Goal: Task Accomplishment & Management: Manage account settings

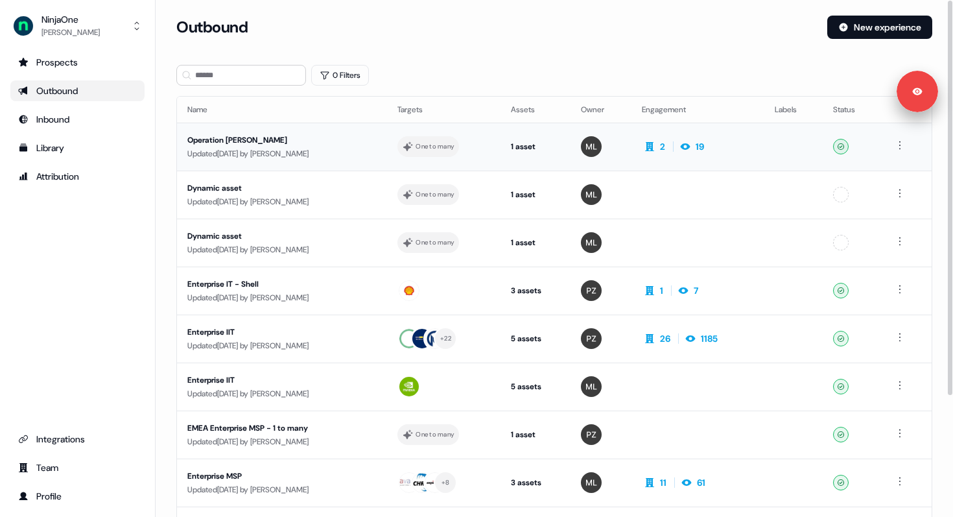
click at [342, 145] on div "Operation [PERSON_NAME]" at bounding box center [281, 140] width 189 height 13
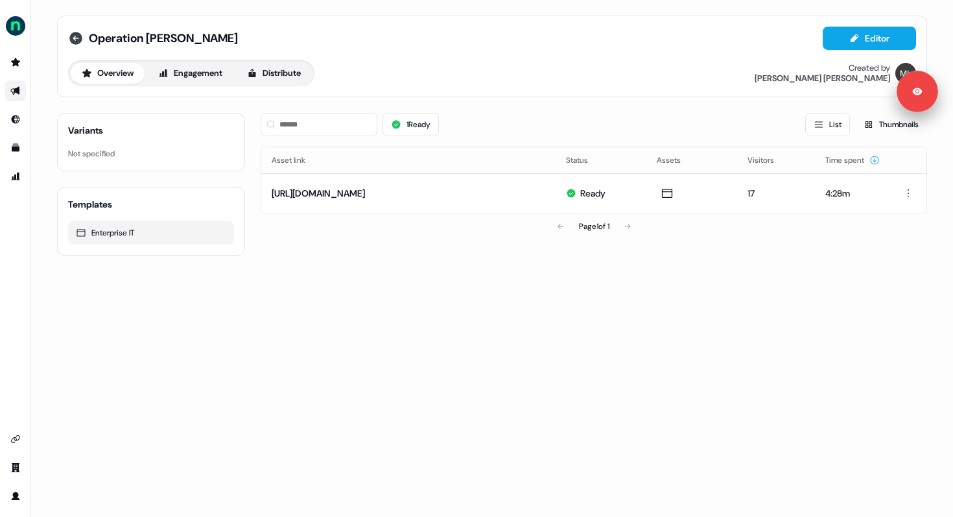
click at [75, 45] on icon at bounding box center [76, 38] width 16 height 16
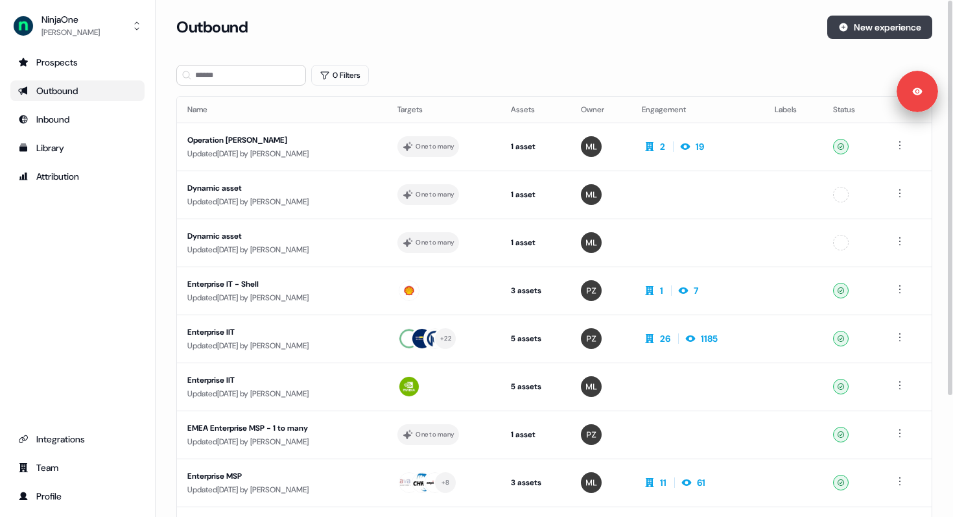
click at [854, 22] on button "New experience" at bounding box center [879, 27] width 105 height 23
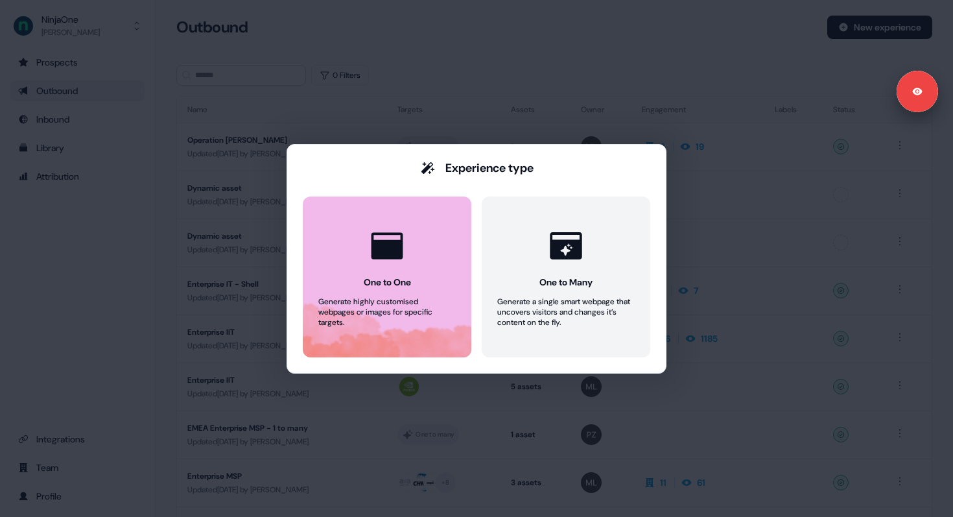
click at [359, 284] on button "One to One Generate highly customised webpages or images for specific targets." at bounding box center [387, 276] width 169 height 161
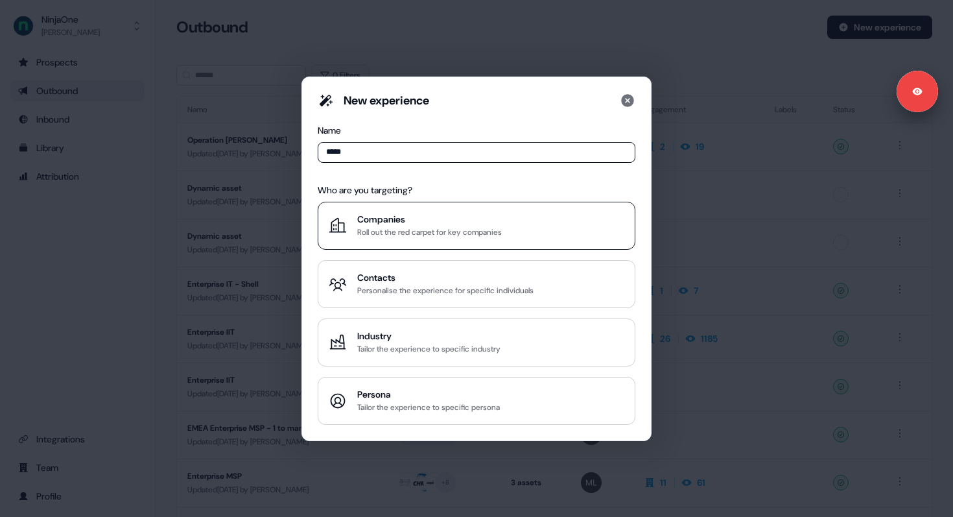
type input "*****"
click at [411, 217] on div "Companies" at bounding box center [429, 219] width 145 height 13
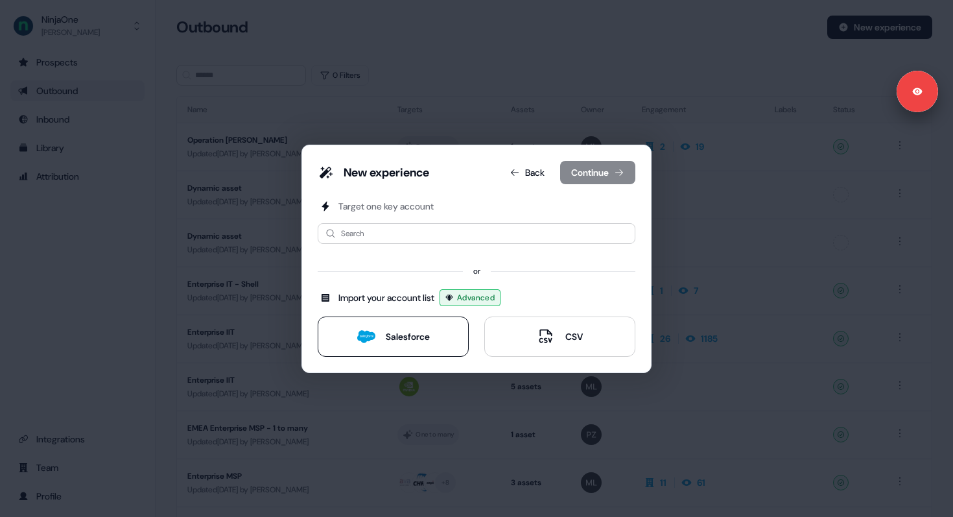
click at [397, 349] on button "Salesforce" at bounding box center [393, 336] width 151 height 40
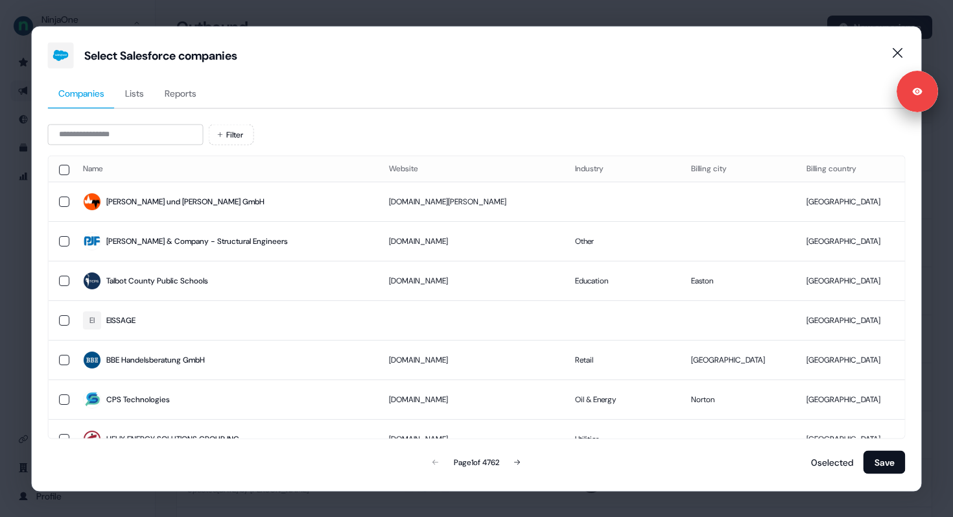
click at [25, 224] on div "Select Salesforce companies Companies Lists Reports Filter Name Website Industr…" at bounding box center [476, 258] width 953 height 517
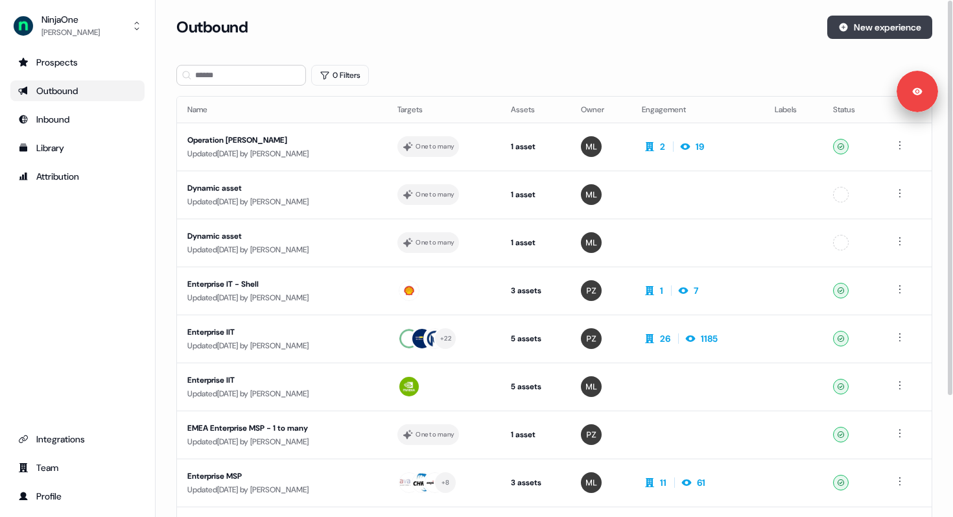
click at [878, 34] on button "New experience" at bounding box center [879, 27] width 105 height 23
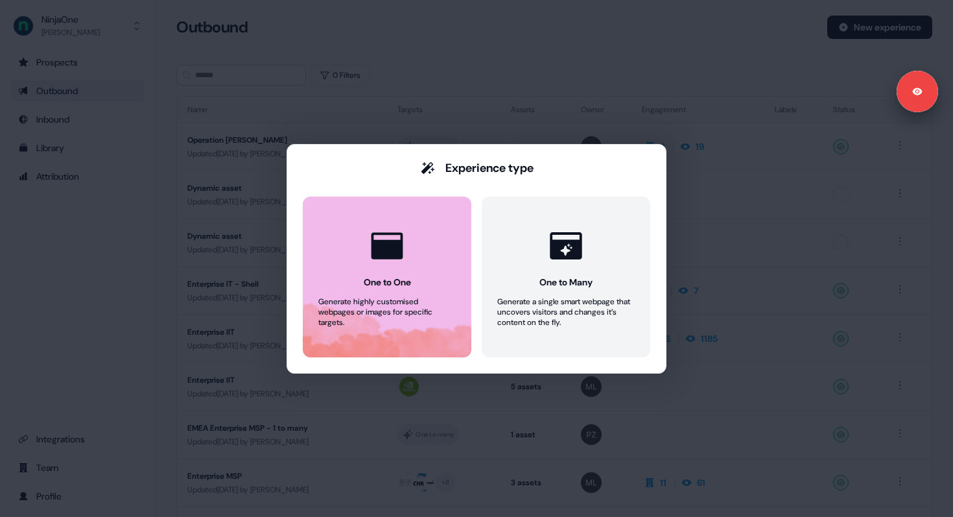
click at [383, 228] on icon at bounding box center [387, 245] width 39 height 39
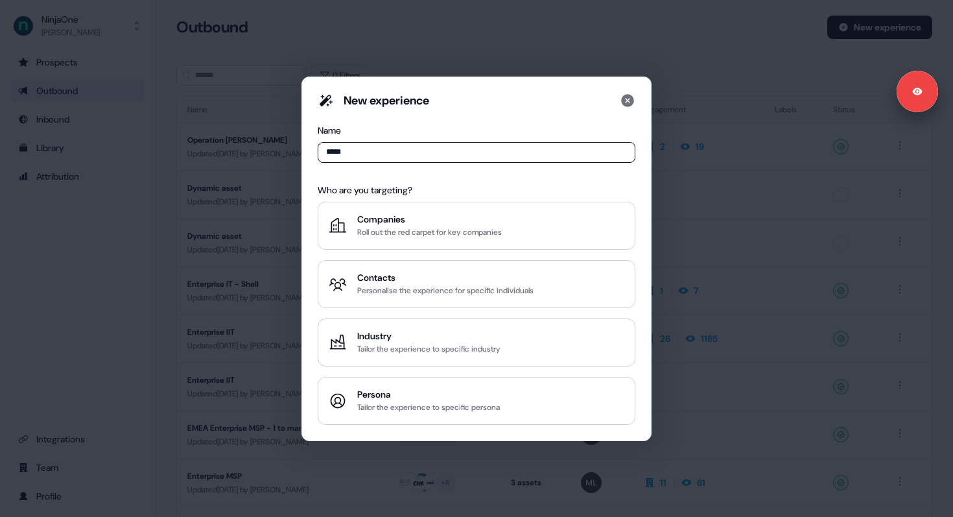
type input "*****"
click at [378, 314] on div "Companies Roll out the red carpet for key companies Contacts Personalise the ex…" at bounding box center [477, 313] width 318 height 223
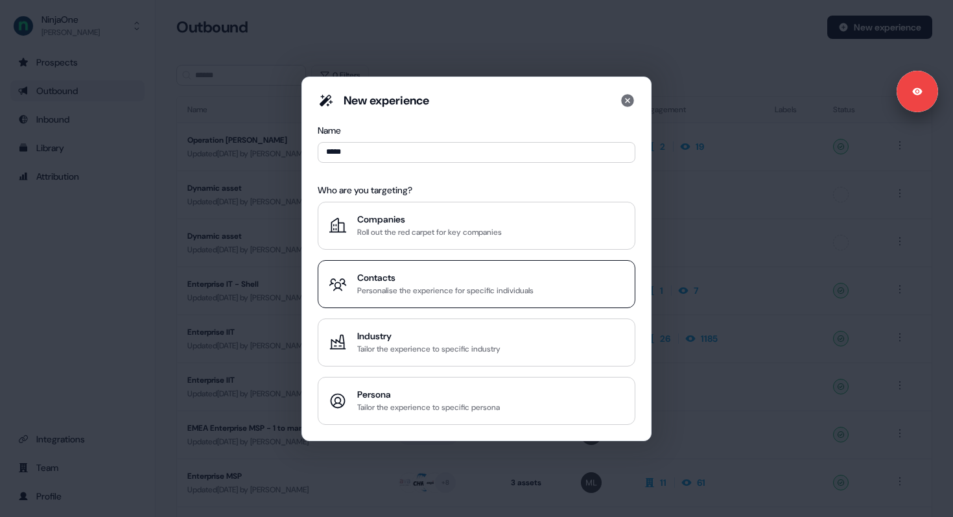
click at [380, 296] on div "Personalise the experience for specific individuals" at bounding box center [445, 290] width 176 height 13
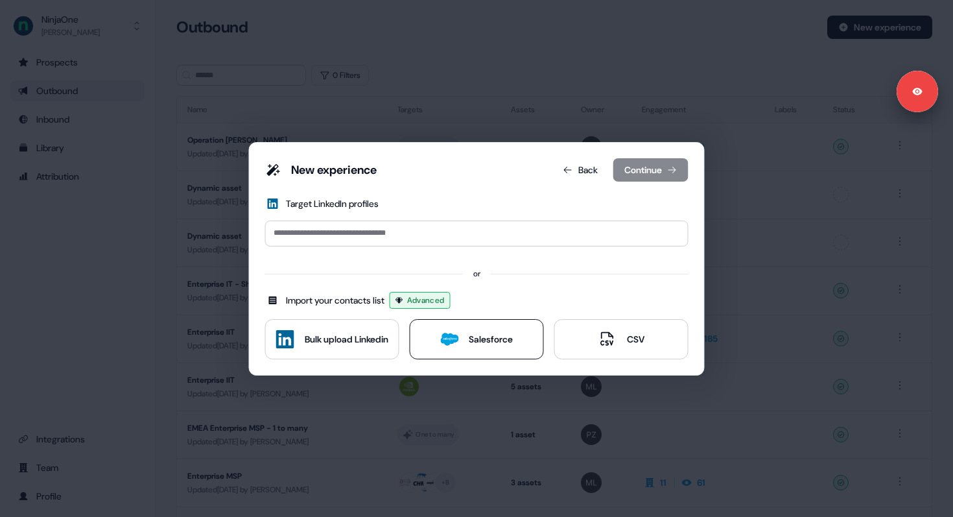
click at [511, 350] on button "Salesforce" at bounding box center [477, 339] width 134 height 40
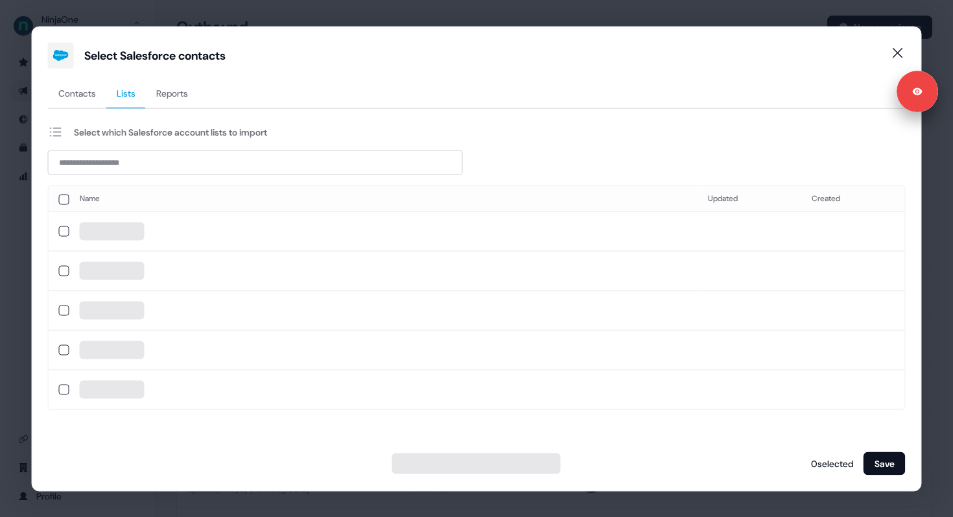
click at [129, 91] on span "Lists" at bounding box center [126, 92] width 19 height 13
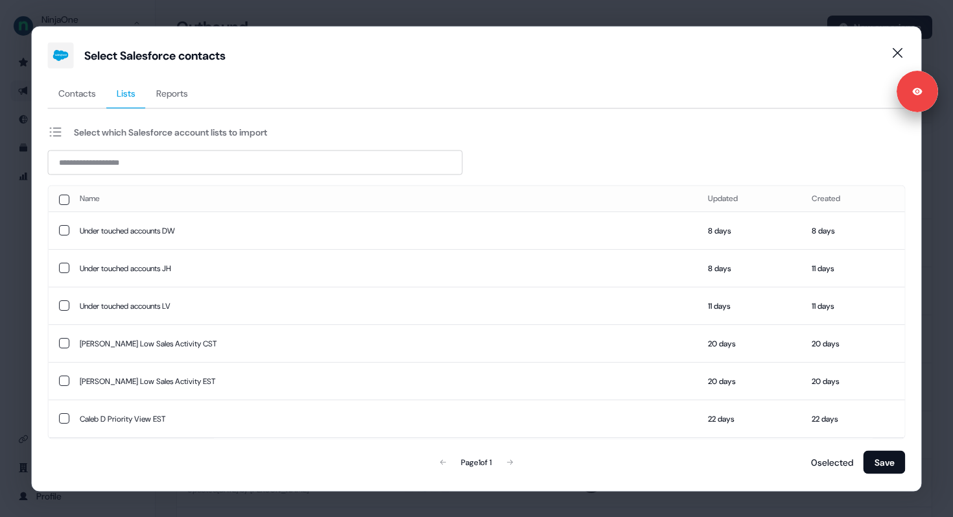
click at [172, 93] on span "Reports" at bounding box center [172, 92] width 32 height 13
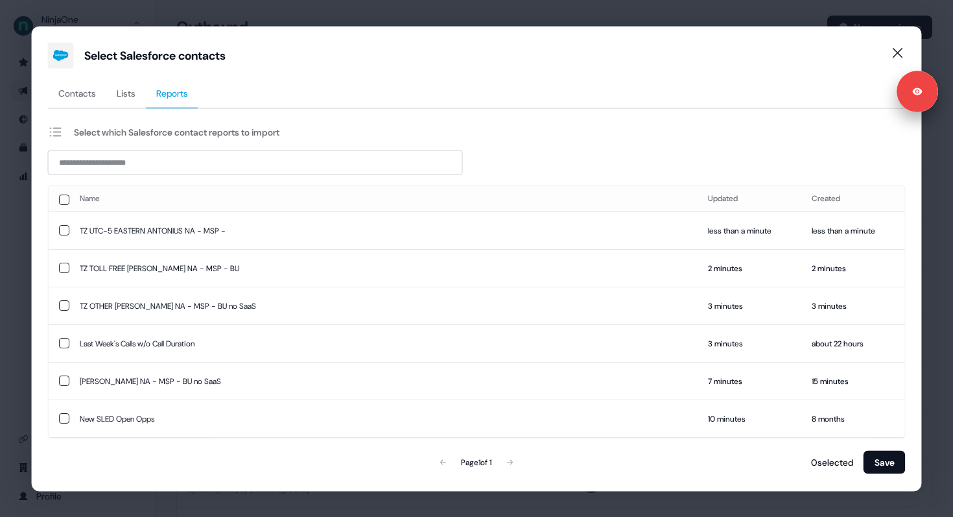
click at [93, 94] on span "Contacts" at bounding box center [77, 92] width 38 height 13
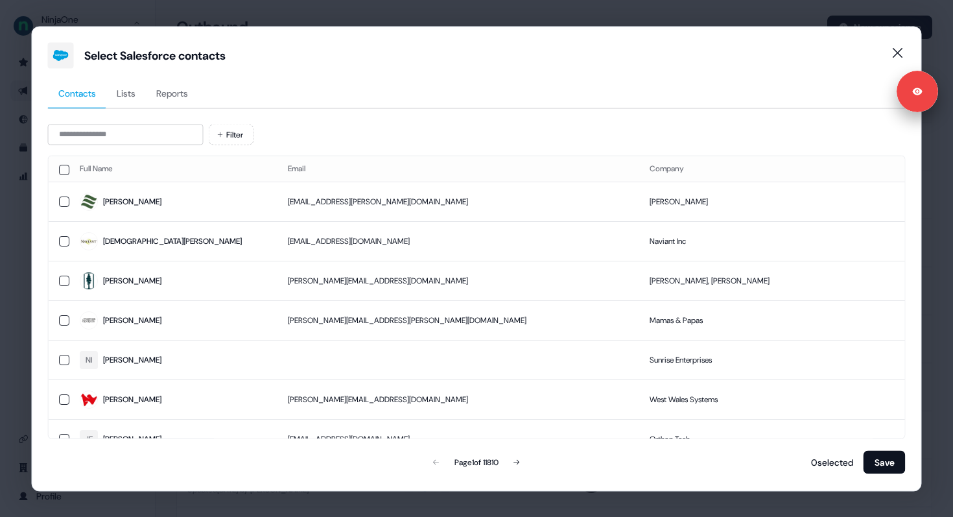
click at [134, 91] on span "Lists" at bounding box center [126, 92] width 19 height 13
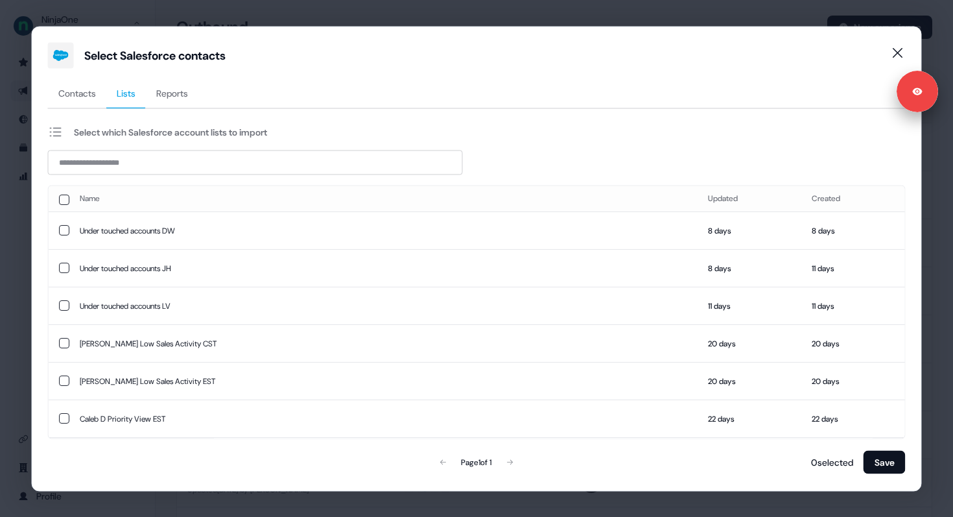
click at [73, 89] on span "Contacts" at bounding box center [77, 92] width 38 height 13
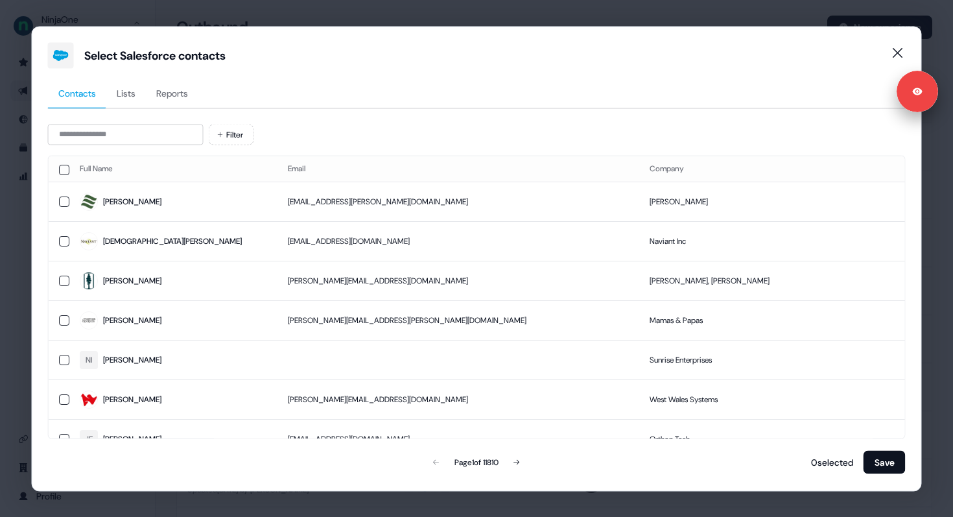
click at [11, 103] on div "Select Salesforce contacts Contacts Lists Reports Filter Full Name Email Compan…" at bounding box center [476, 258] width 953 height 517
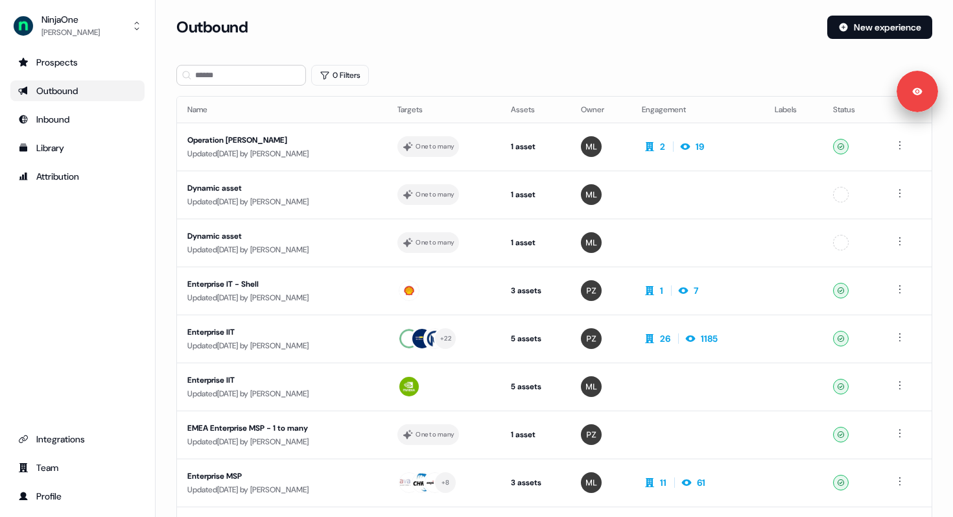
click at [76, 237] on div "Prospects Outbound Inbound Library Attribution Integrations Team Profile" at bounding box center [77, 279] width 134 height 454
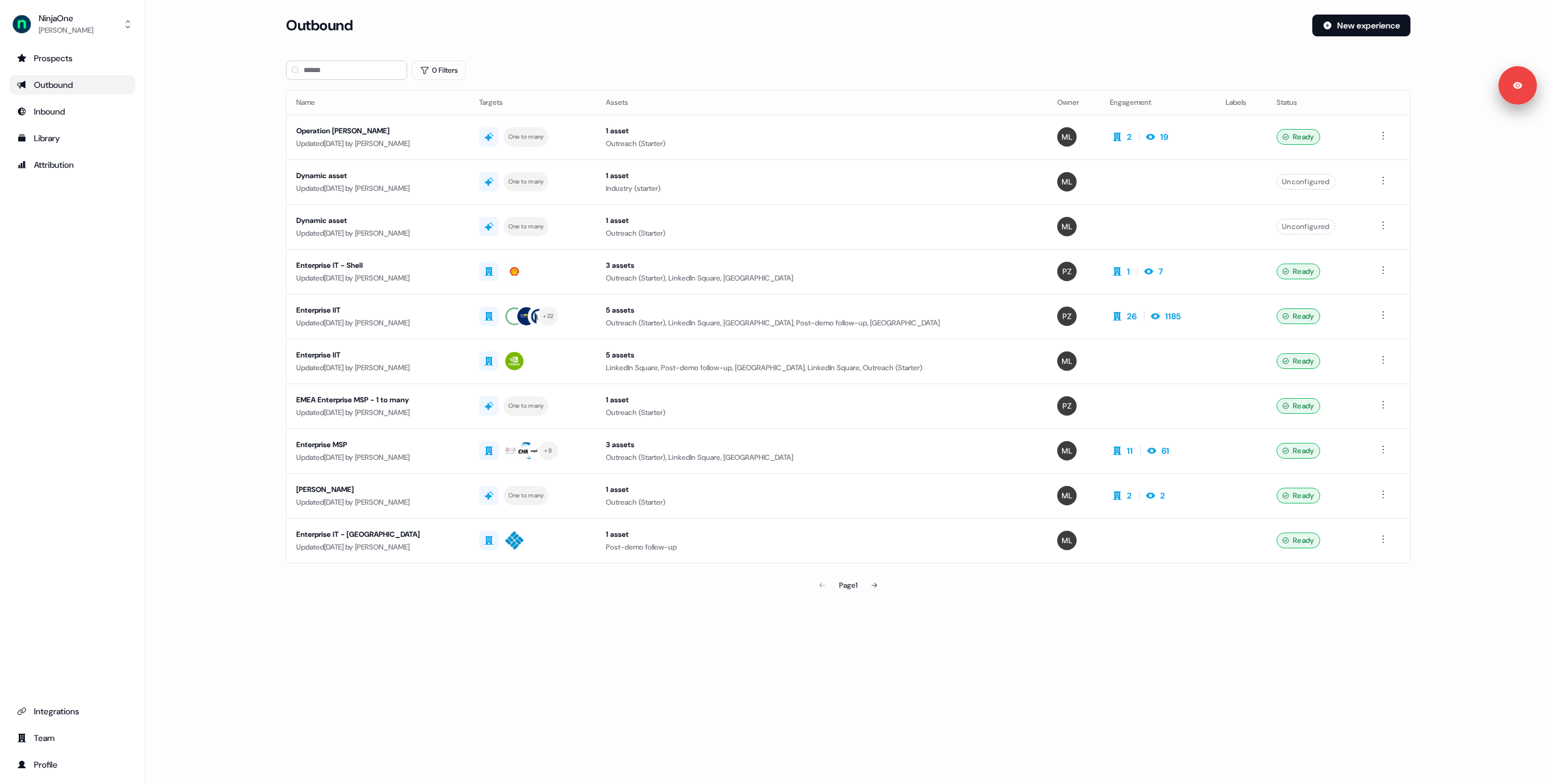
drag, startPoint x: 1115, startPoint y: 54, endPoint x: 1077, endPoint y: 66, distance: 39.8
click at [890, 54] on section "Loading... Outbound New experience 0 Filters Name Targets Assets Owner Engageme…" at bounding box center [848, 323] width 1164 height 617
drag, startPoint x: 757, startPoint y: 21, endPoint x: 299, endPoint y: 3, distance: 458.4
click at [757, 21] on div "Outbound" at bounding box center [795, 25] width 1017 height 21
click at [202, 307] on main "Loading... Outbound New experience 0 Filters Name Targets Assets Owner Engageme…" at bounding box center [849, 323] width 1406 height 617
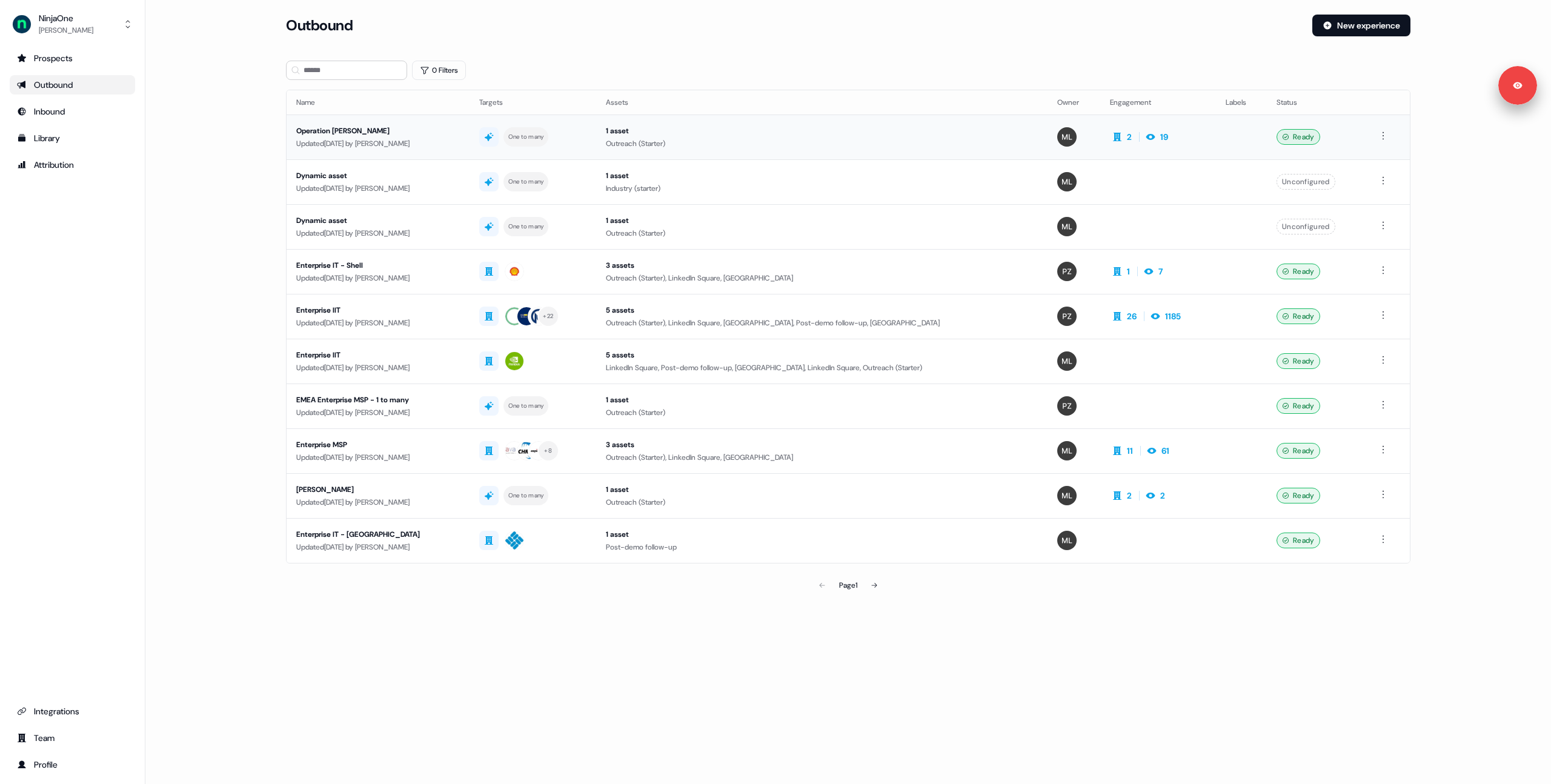
drag, startPoint x: 218, startPoint y: 174, endPoint x: 297, endPoint y: 158, distance: 80.6
click at [218, 174] on main "Loading... Outbound New experience 0 Filters Name Targets Assets Owner Engageme…" at bounding box center [849, 323] width 1406 height 617
click at [890, 22] on button "New experience" at bounding box center [1361, 25] width 98 height 21
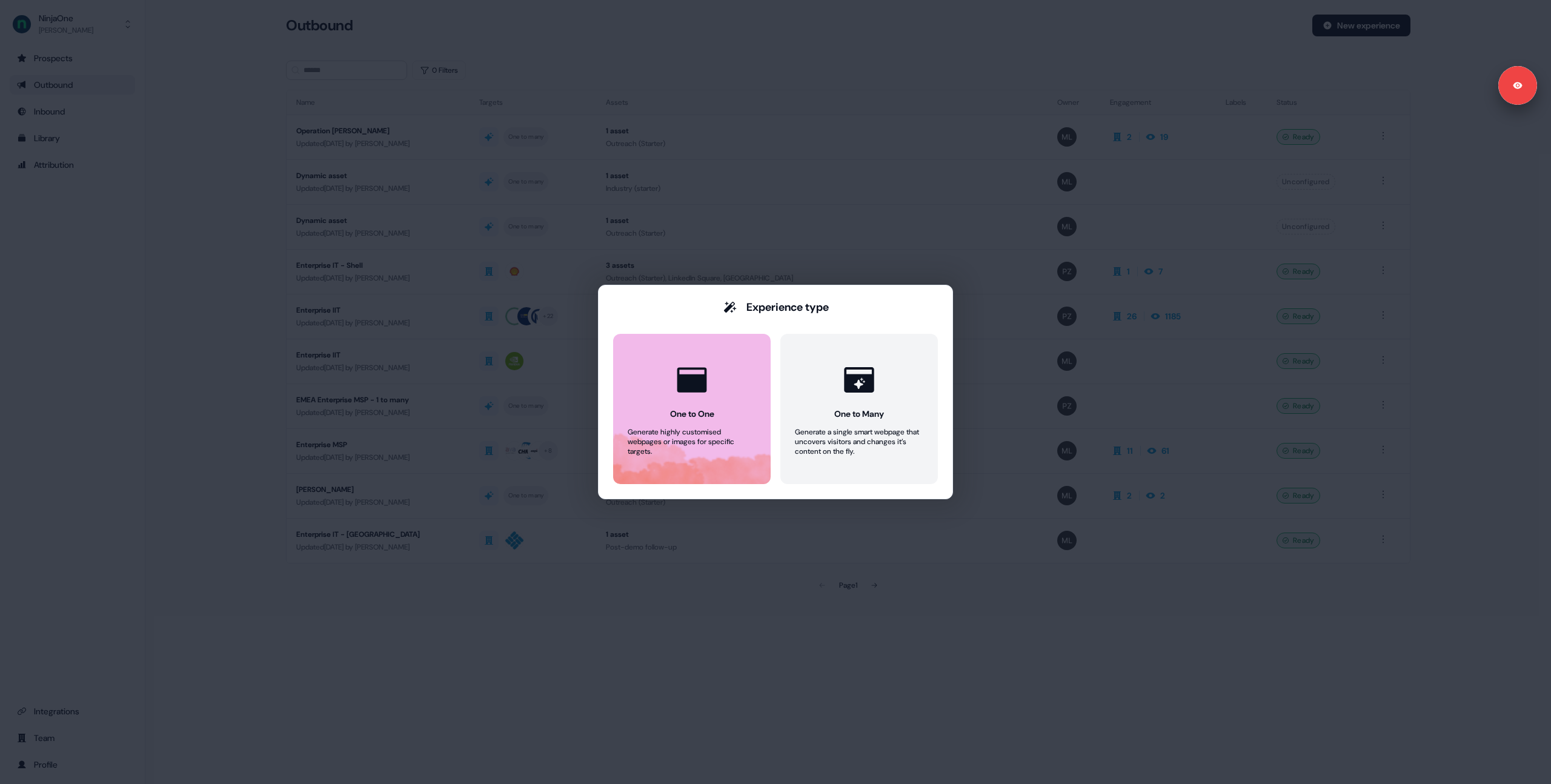
click at [684, 390] on icon at bounding box center [693, 379] width 30 height 25
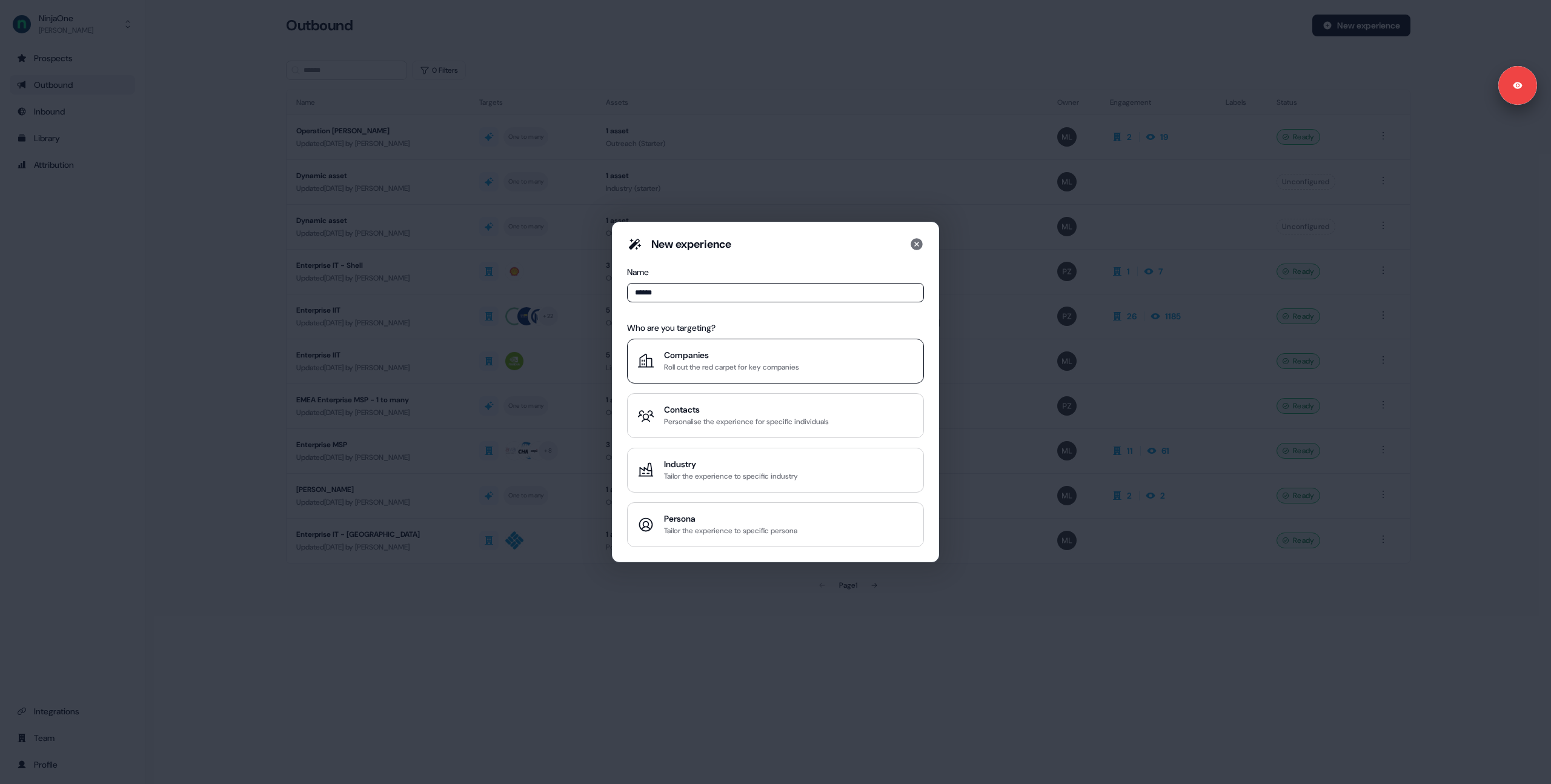
type input "******"
click at [690, 354] on div "Companies" at bounding box center [731, 354] width 136 height 12
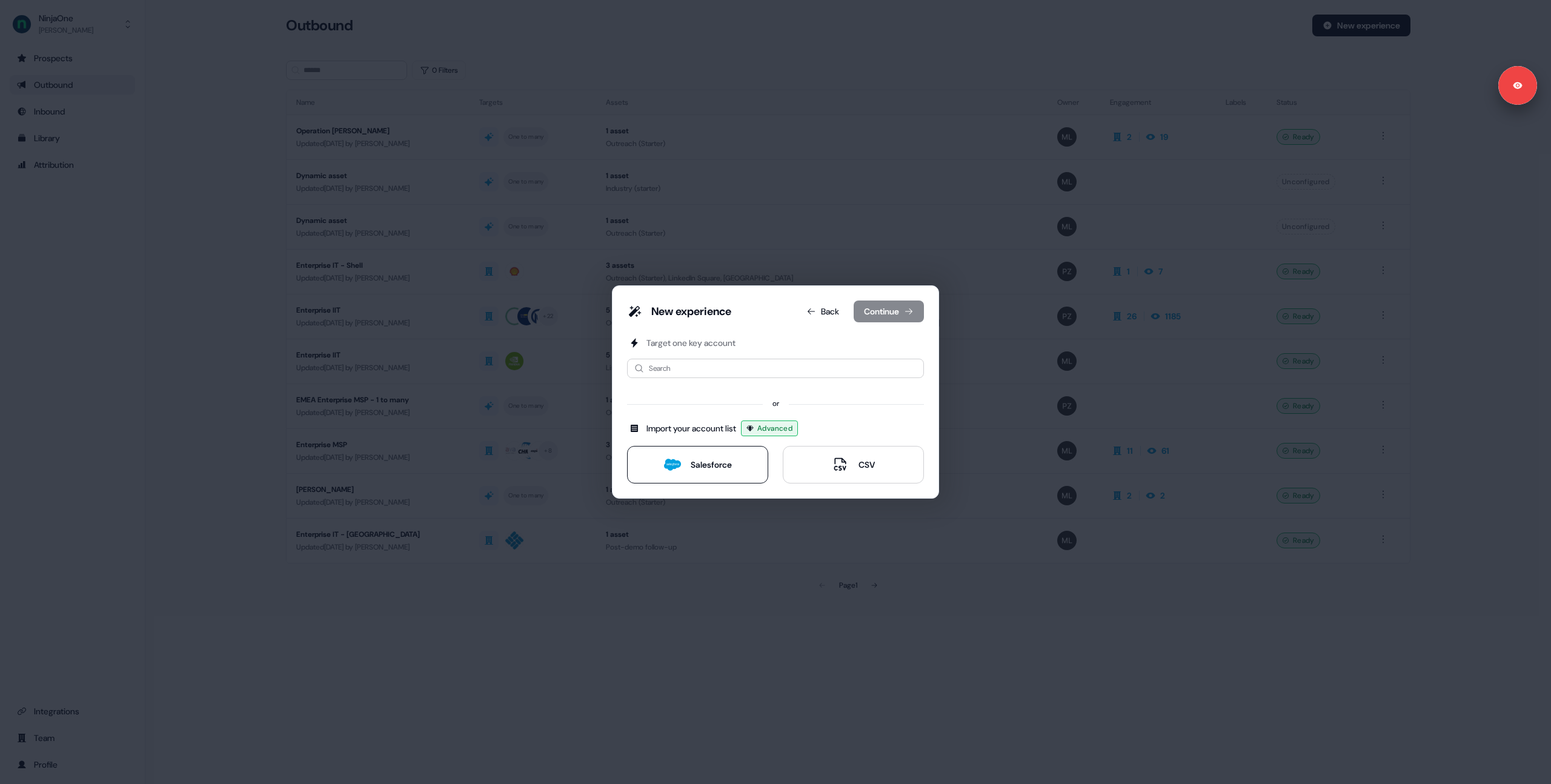
click at [723, 464] on div "Salesforce" at bounding box center [711, 464] width 41 height 12
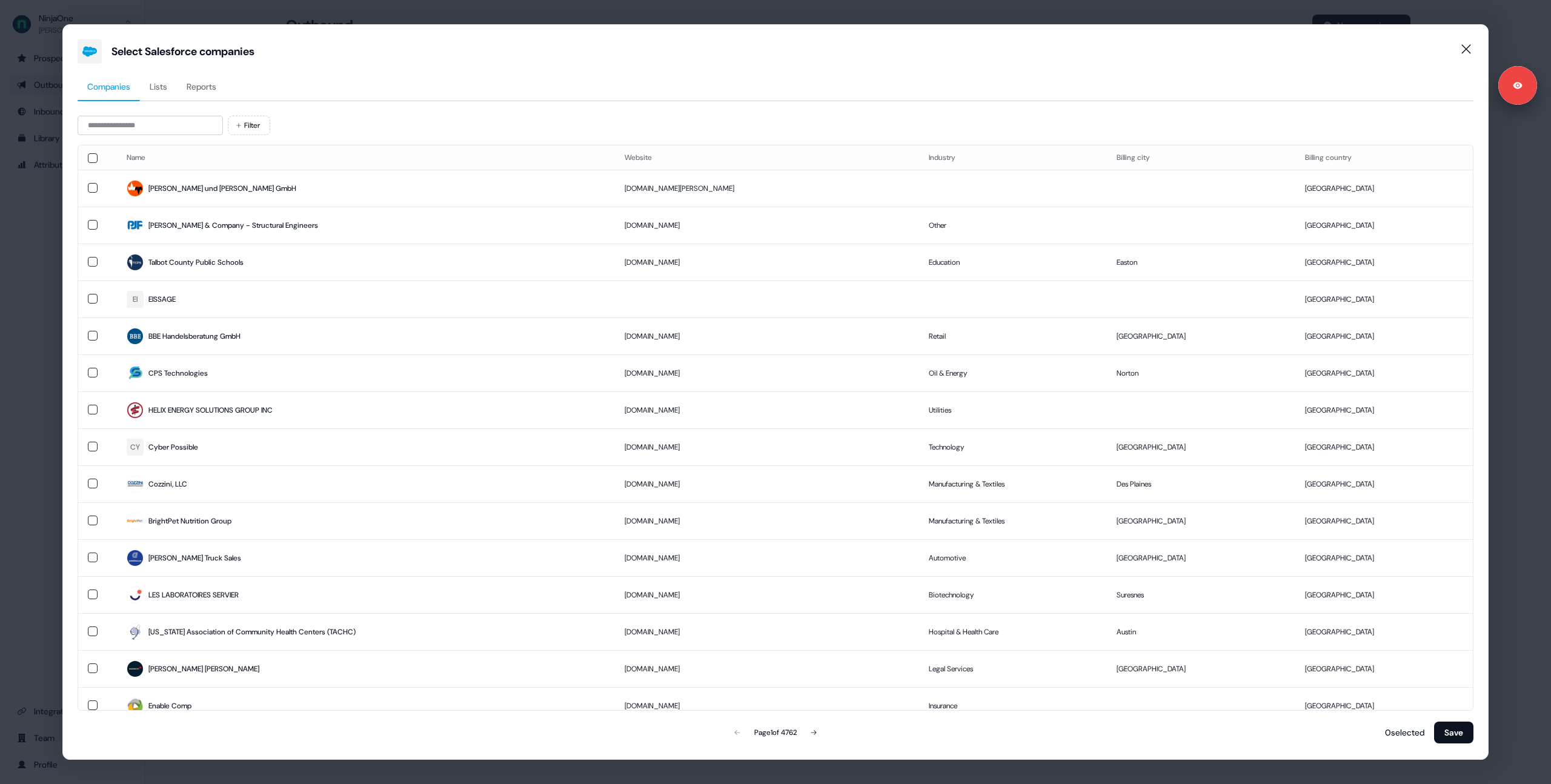
click at [32, 189] on div "Select Salesforce companies Companies Lists Reports Filter Name Website Industr…" at bounding box center [775, 392] width 1551 height 784
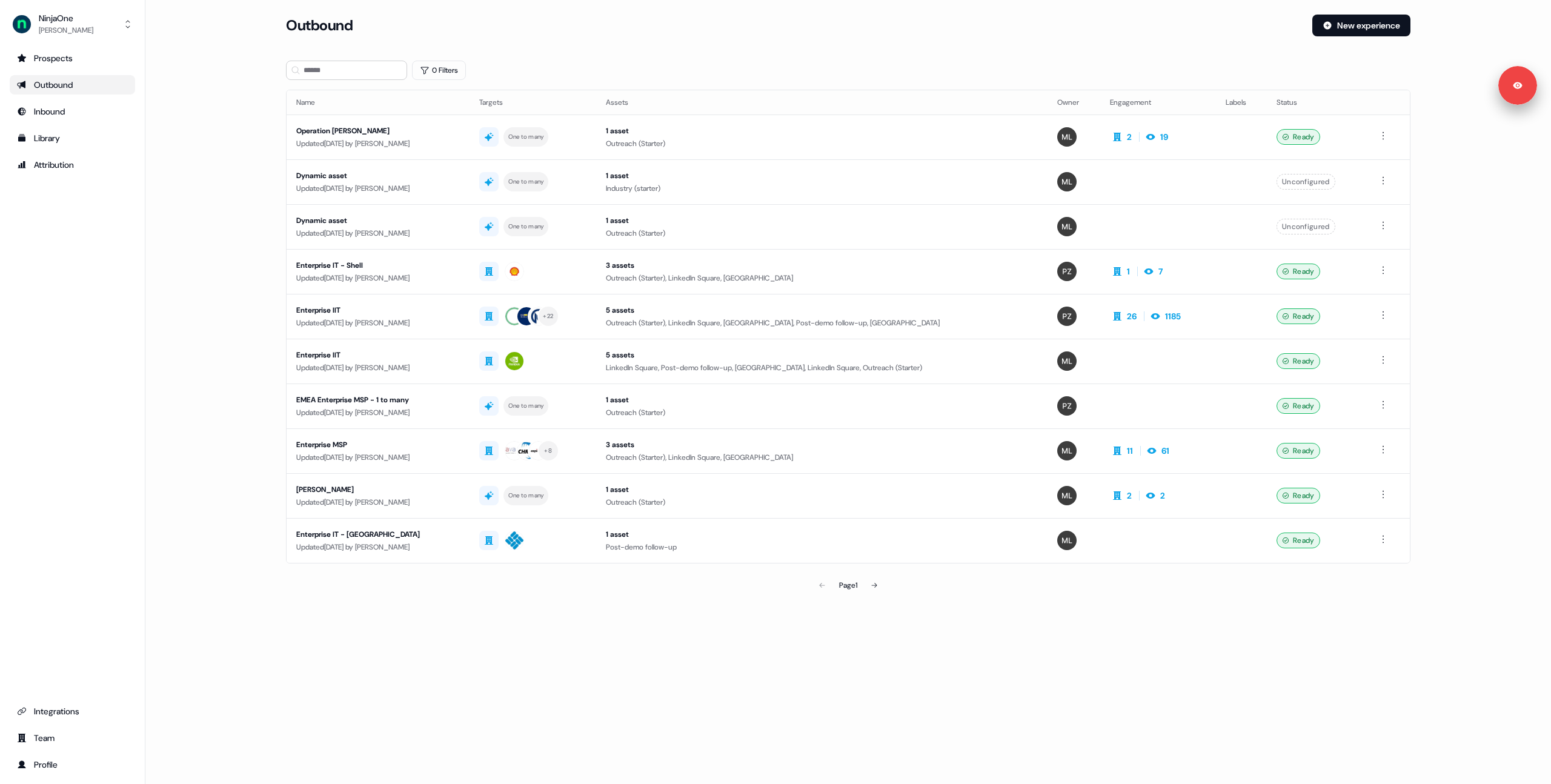
drag, startPoint x: 63, startPoint y: 27, endPoint x: 100, endPoint y: 150, distance: 128.4
click at [63, 27] on div "[PERSON_NAME]" at bounding box center [65, 30] width 54 height 12
click at [55, 94] on div "Logout" at bounding box center [72, 100] width 115 height 21
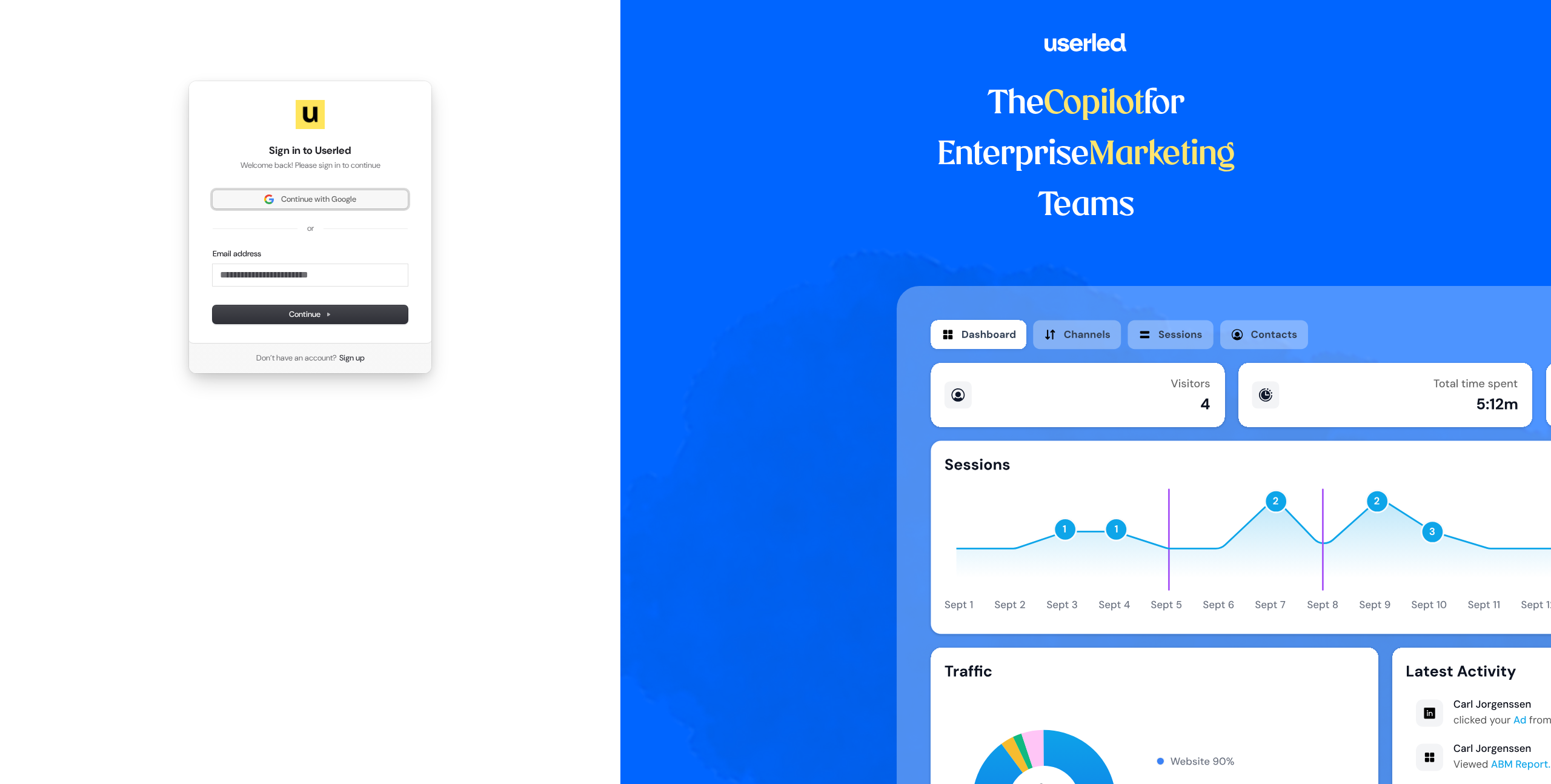
click at [327, 201] on span "Continue with Google" at bounding box center [319, 199] width 75 height 11
